Goal: Task Accomplishment & Management: Manage account settings

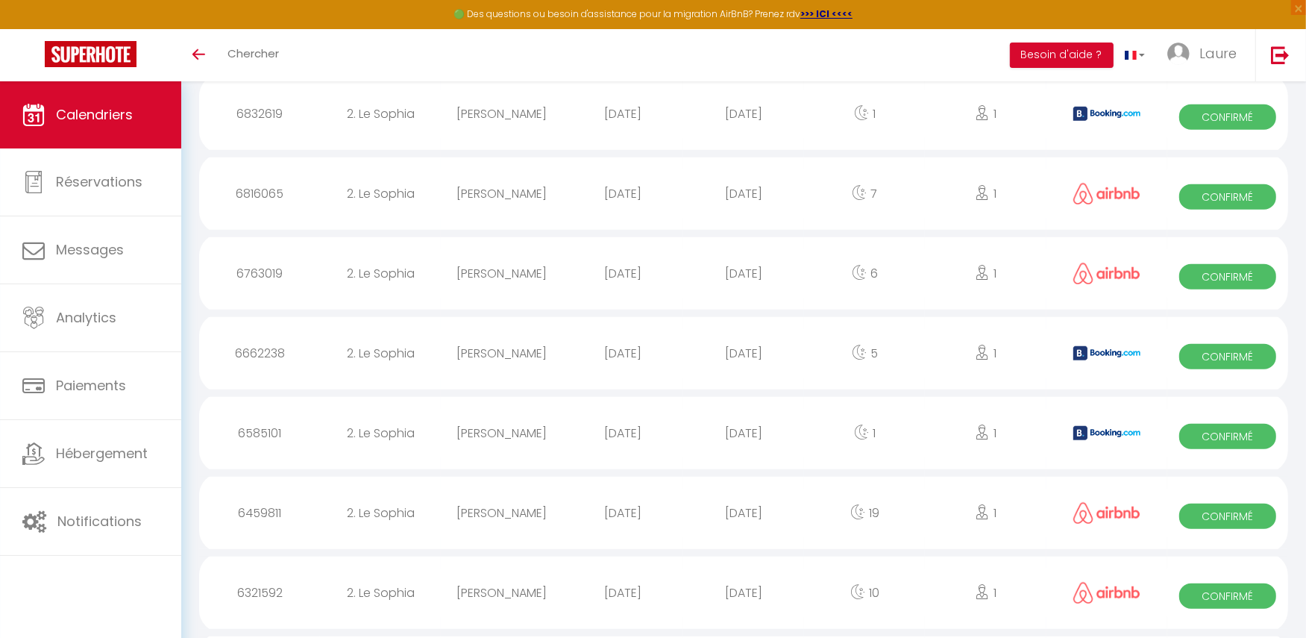
scroll to position [1024, 0]
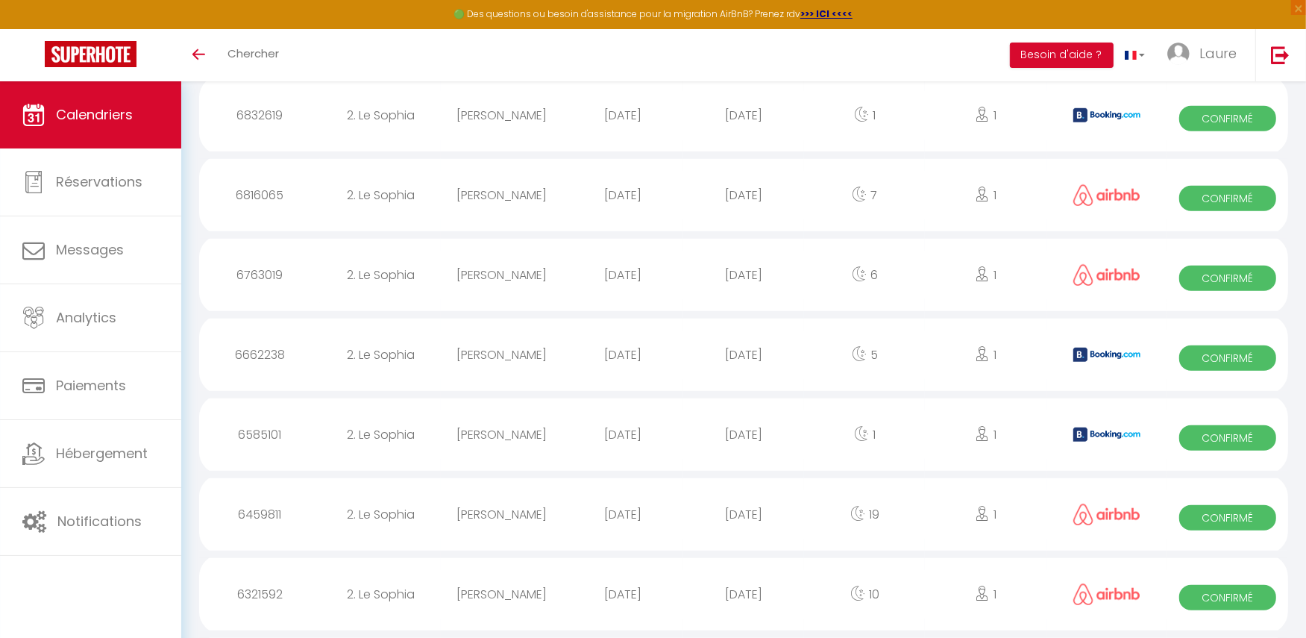
click at [93, 116] on span "Calendriers" at bounding box center [94, 114] width 77 height 19
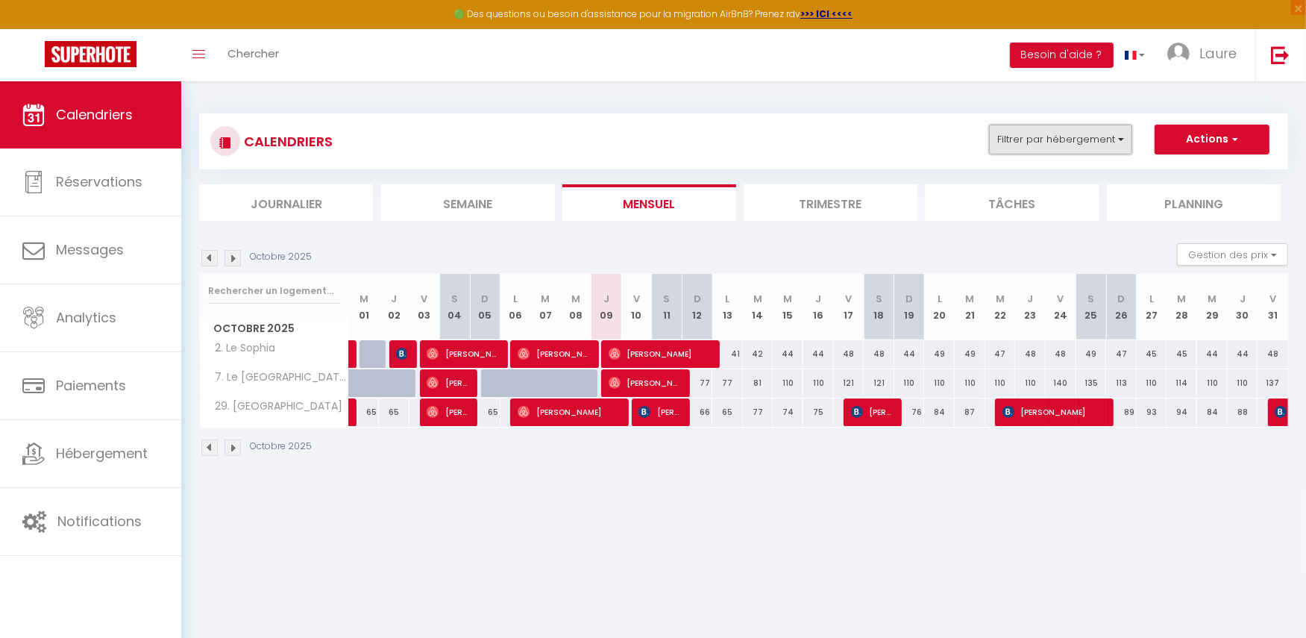
click at [1121, 136] on button "Filtrer par hébergement" at bounding box center [1060, 140] width 143 height 30
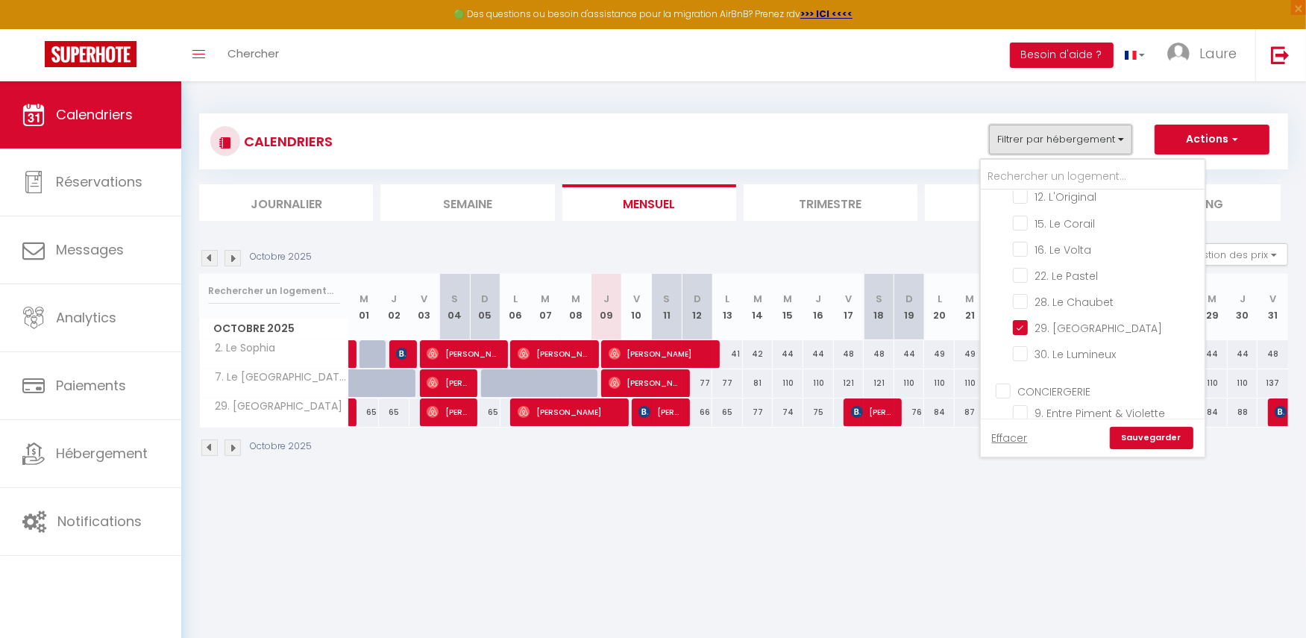
scroll to position [442, 0]
click at [616, 492] on body "🟢 Des questions ou besoin d'assistance pour la migration AirBnB? Prenez rdv >>>…" at bounding box center [653, 400] width 1306 height 638
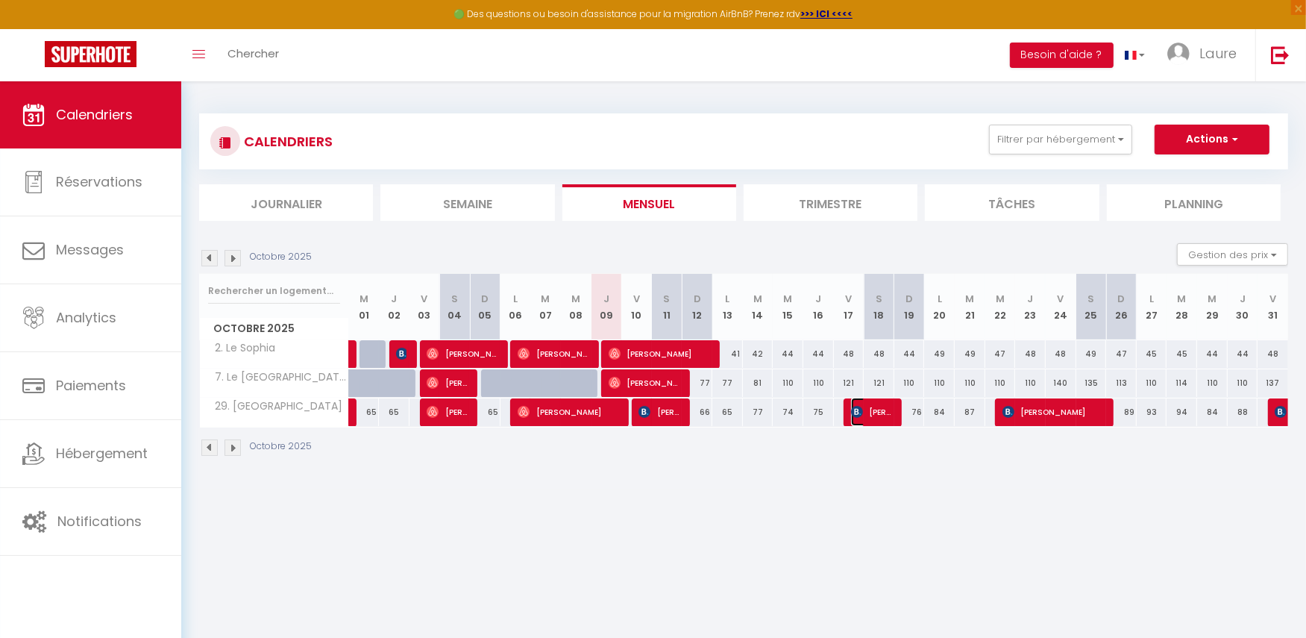
click at [875, 410] on span "[PERSON_NAME]" at bounding box center [871, 412] width 41 height 28
select select "OK"
select select "0"
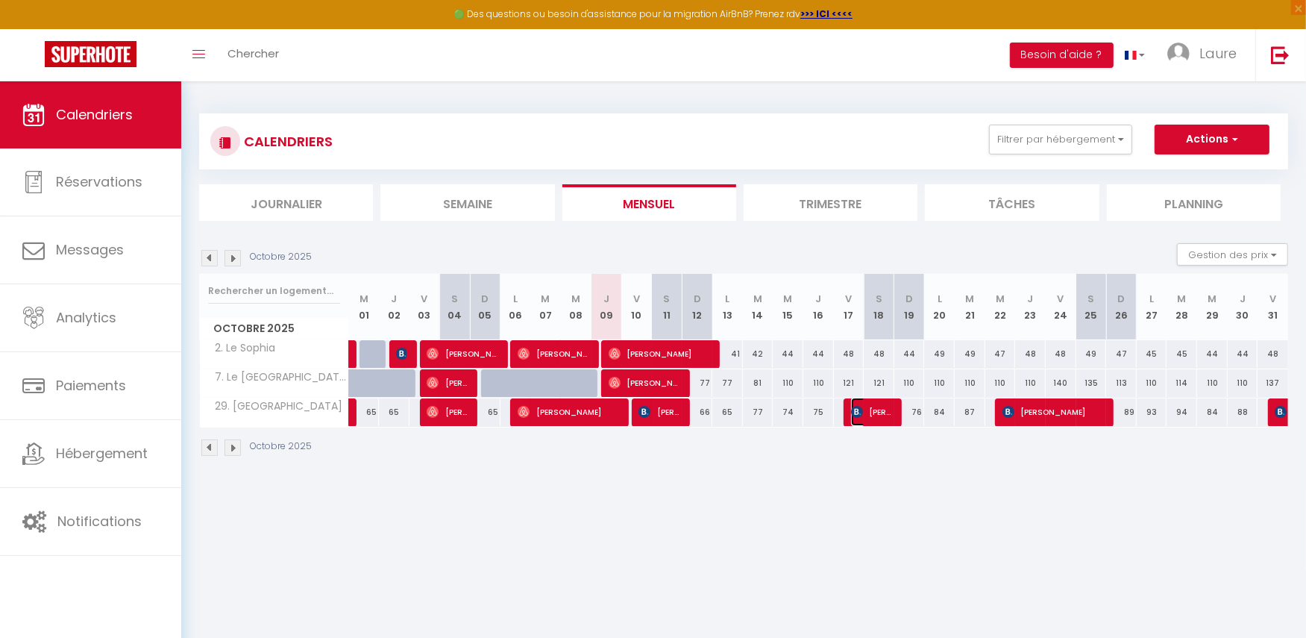
select select "1"
select select
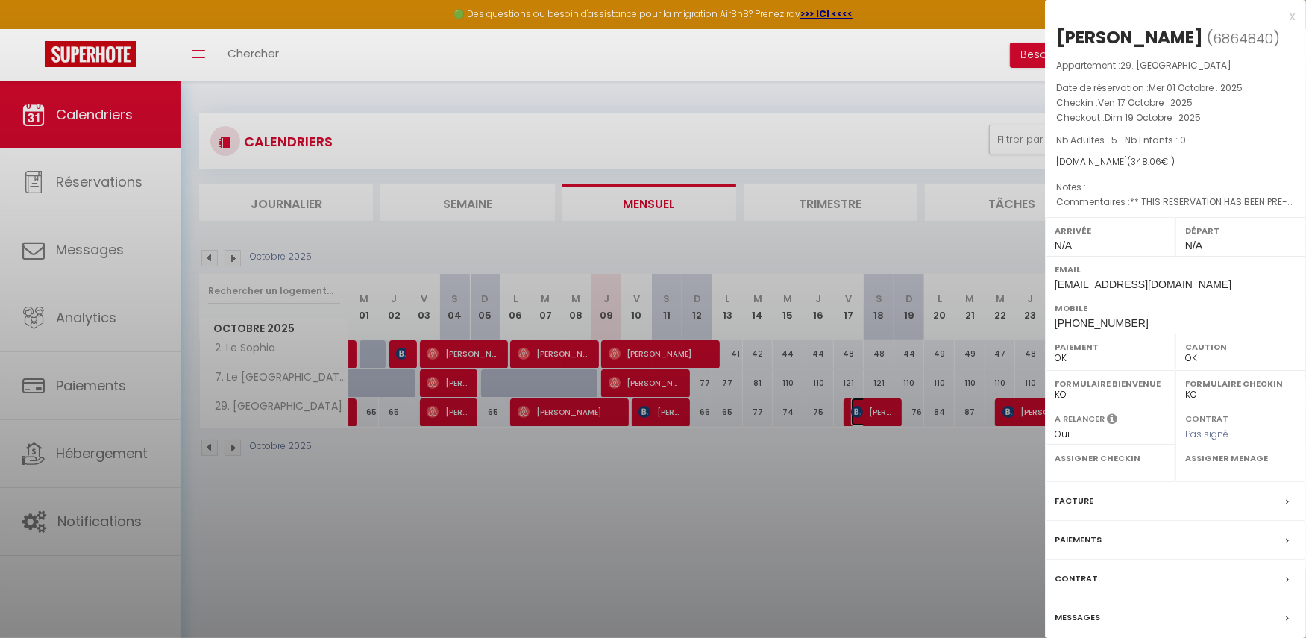
select select "20777"
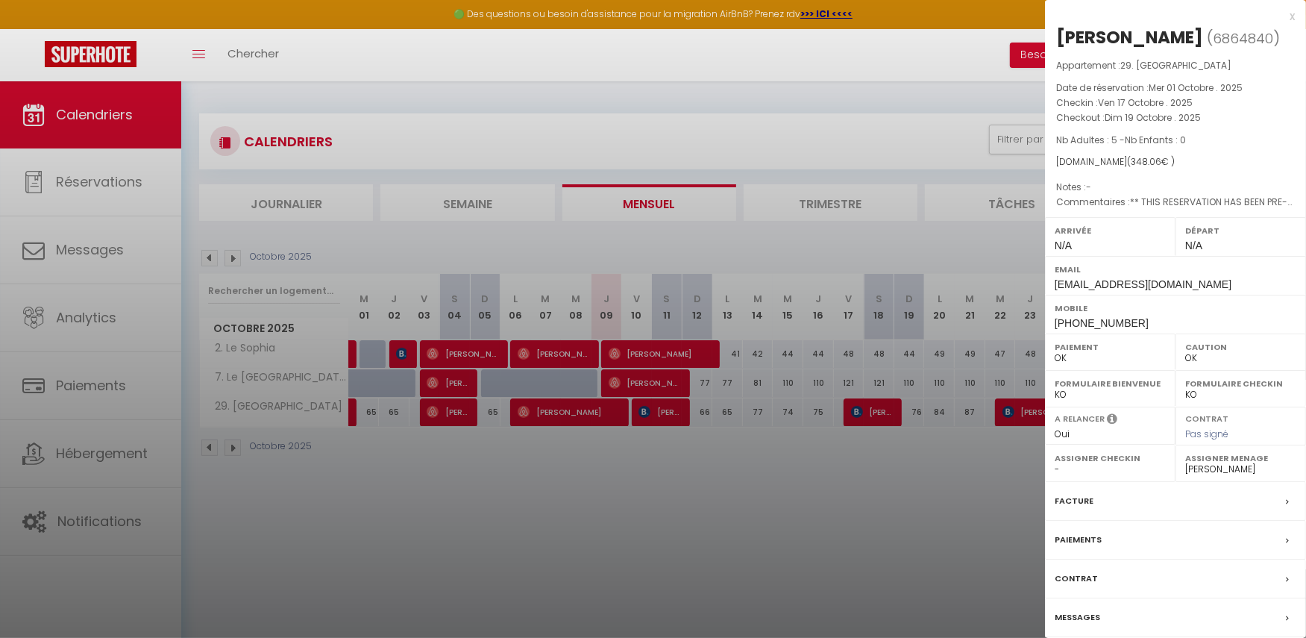
click at [1071, 625] on label "Messages" at bounding box center [1078, 618] width 46 height 16
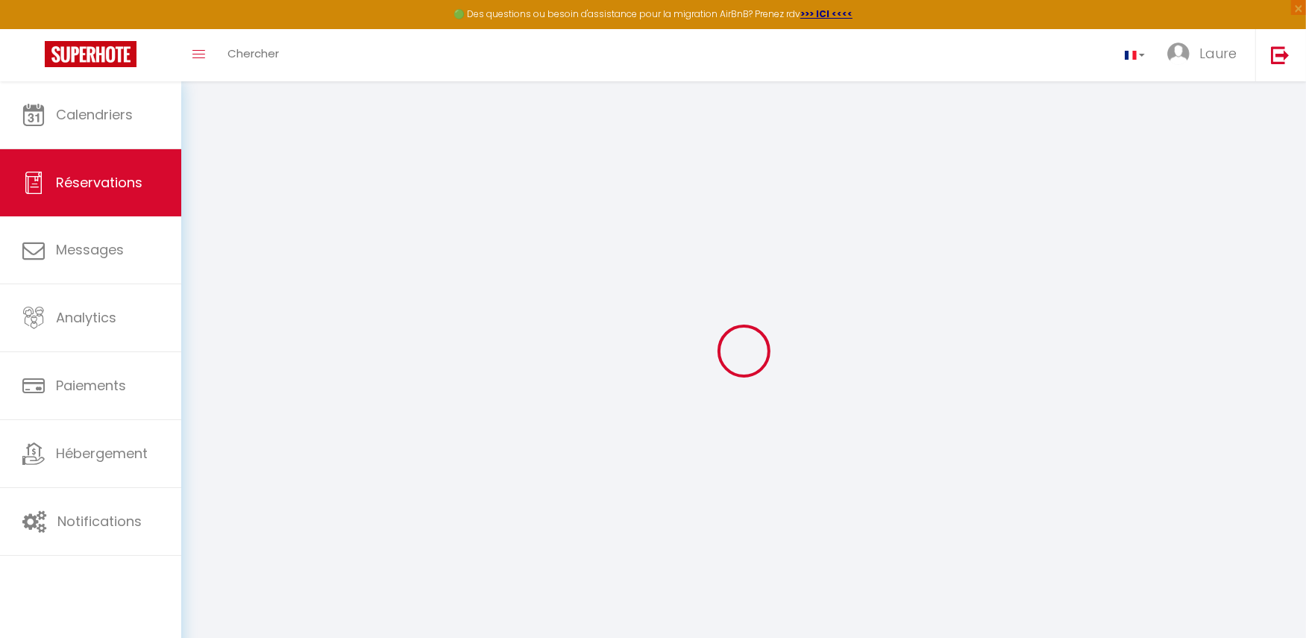
select select
checkbox input "false"
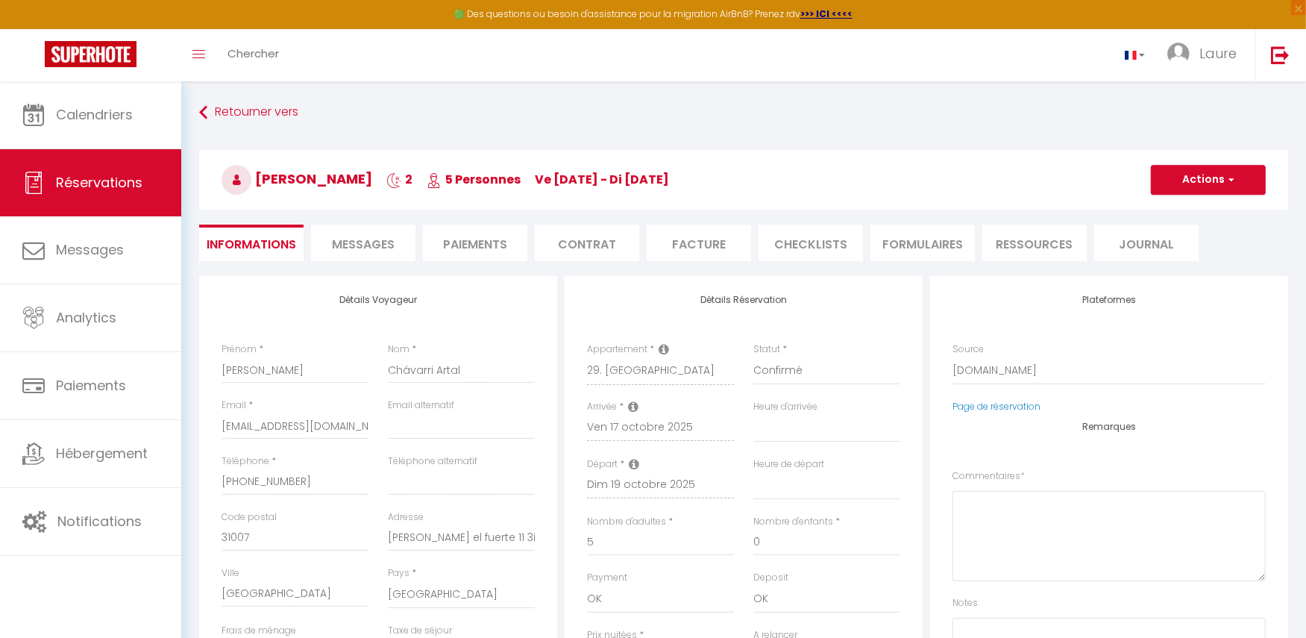
select select
checkbox input "false"
type textarea "** THIS RESERVATION HAS BEEN PRE-PAID ** Approximate time of arrival: between 1…"
